Goal: Task Accomplishment & Management: Manage account settings

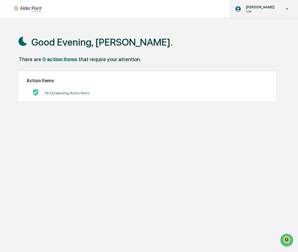
click at [262, 11] on p "User" at bounding box center [260, 11] width 36 height 4
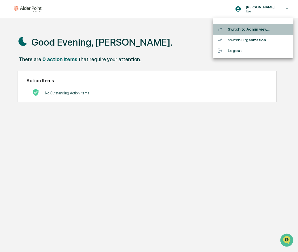
click at [263, 32] on li "Switch to Admin view..." at bounding box center [253, 29] width 81 height 11
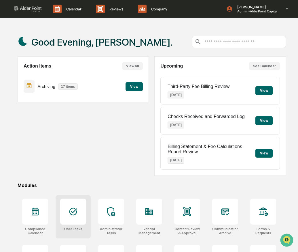
click at [66, 215] on div at bounding box center [73, 211] width 26 height 26
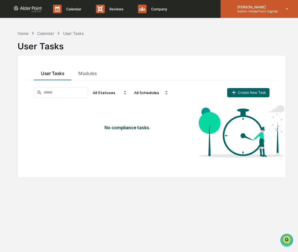
click at [262, 10] on p "Admin • AlderPoint Capital" at bounding box center [255, 11] width 45 height 4
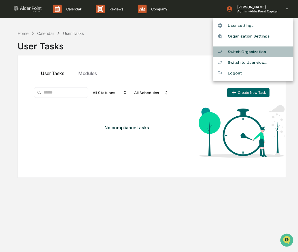
click at [265, 52] on li "Switch Organization" at bounding box center [253, 51] width 81 height 11
